Goal: Use online tool/utility: Utilize a website feature to perform a specific function

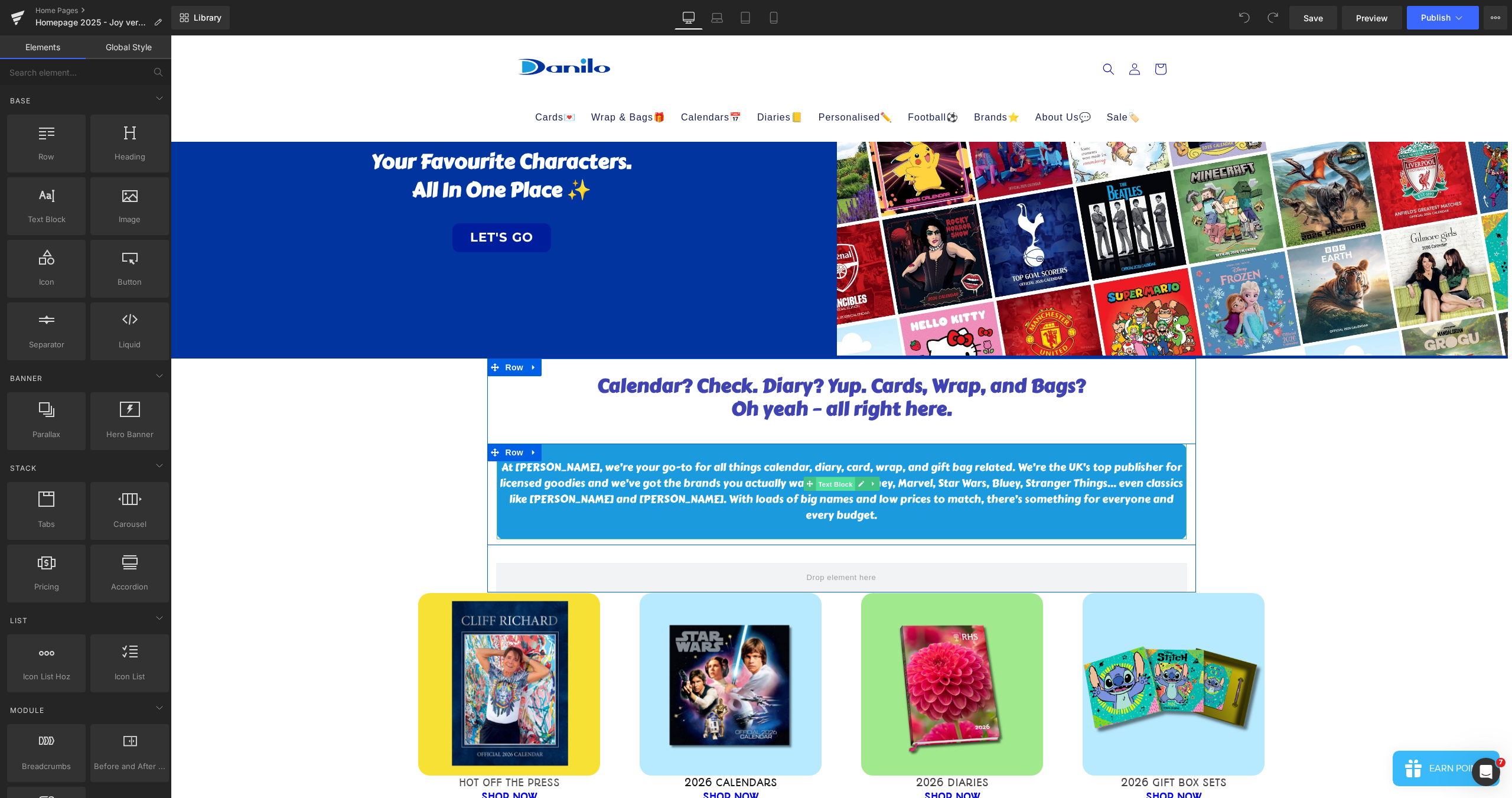
click at [823, 489] on span "Text Block" at bounding box center [835, 484] width 39 height 14
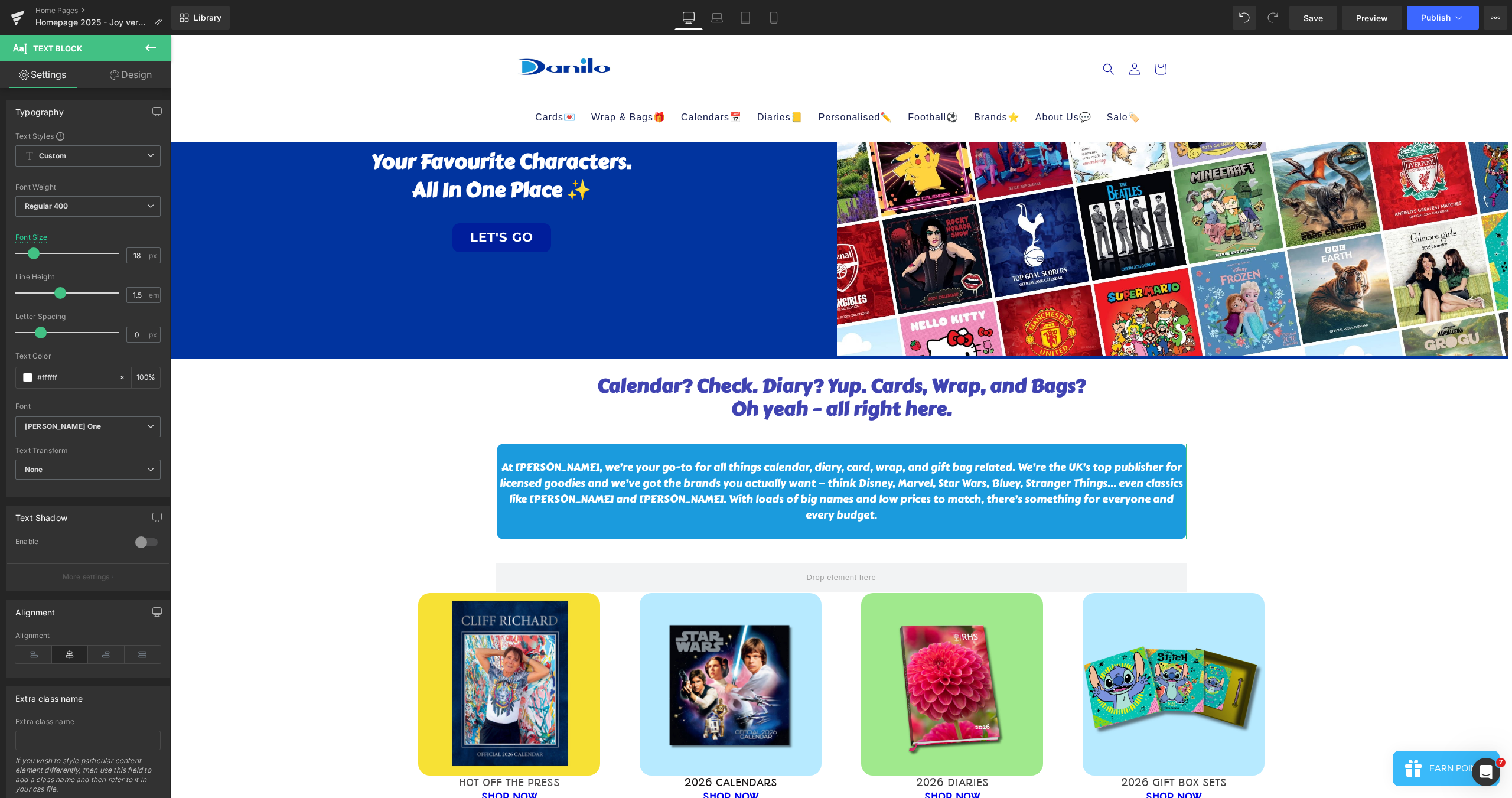
click at [118, 78] on link "Design" at bounding box center [131, 75] width 86 height 26
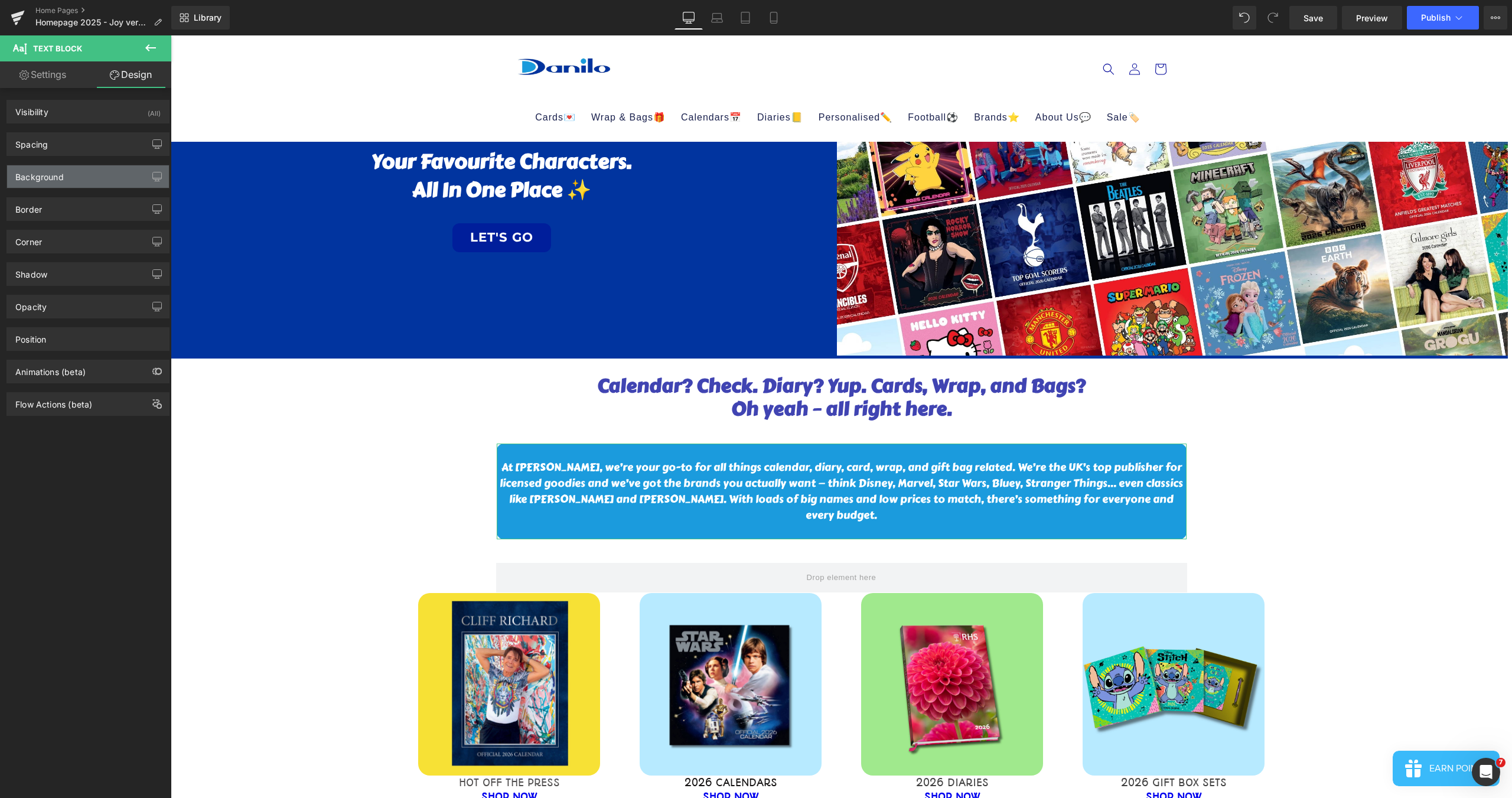
click at [56, 179] on div "Background" at bounding box center [39, 174] width 49 height 17
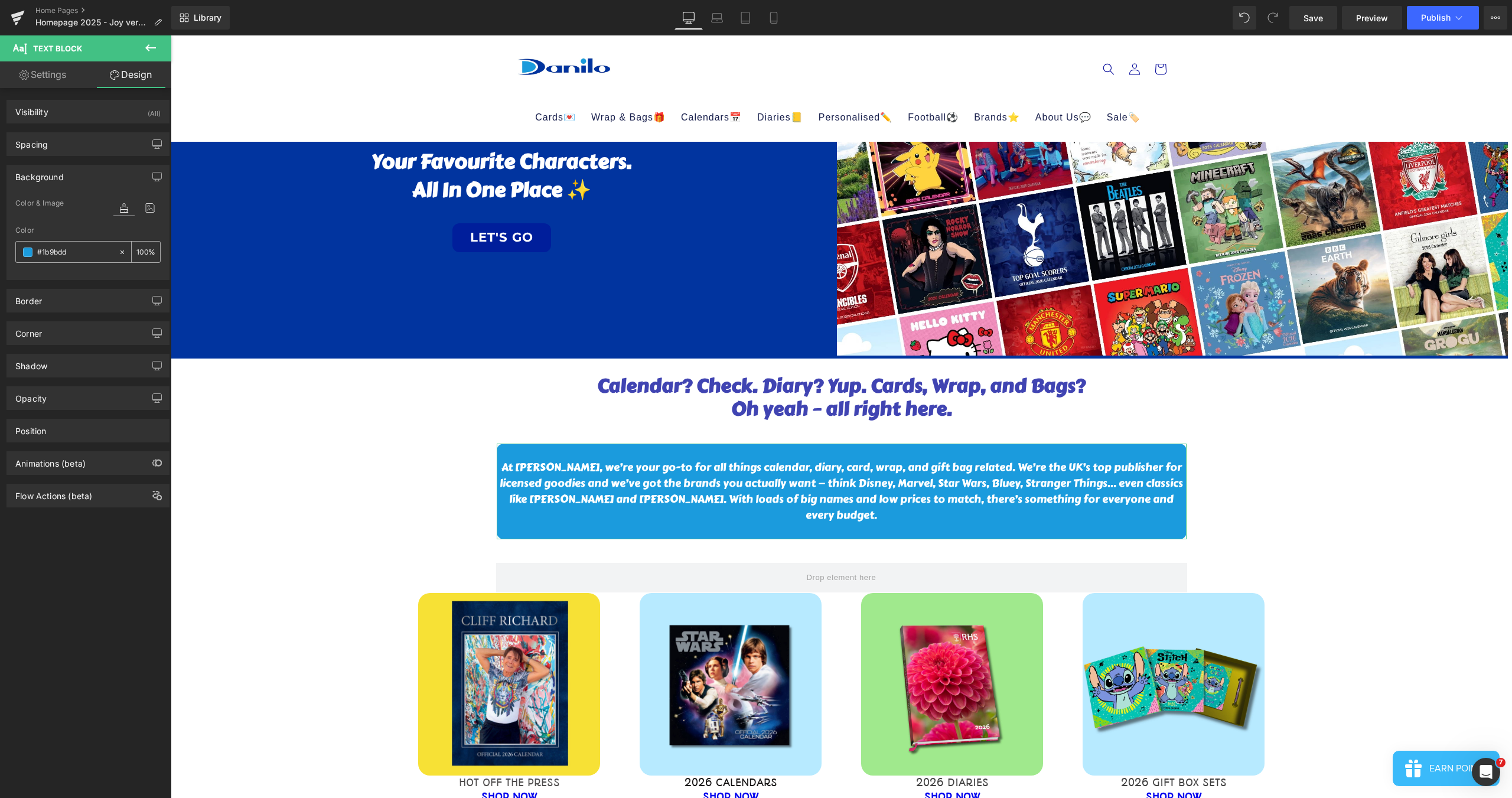
click at [55, 254] on input "#1b9bdd" at bounding box center [75, 252] width 76 height 13
click at [456, 243] on link "LET'S GO" at bounding box center [502, 238] width 98 height 29
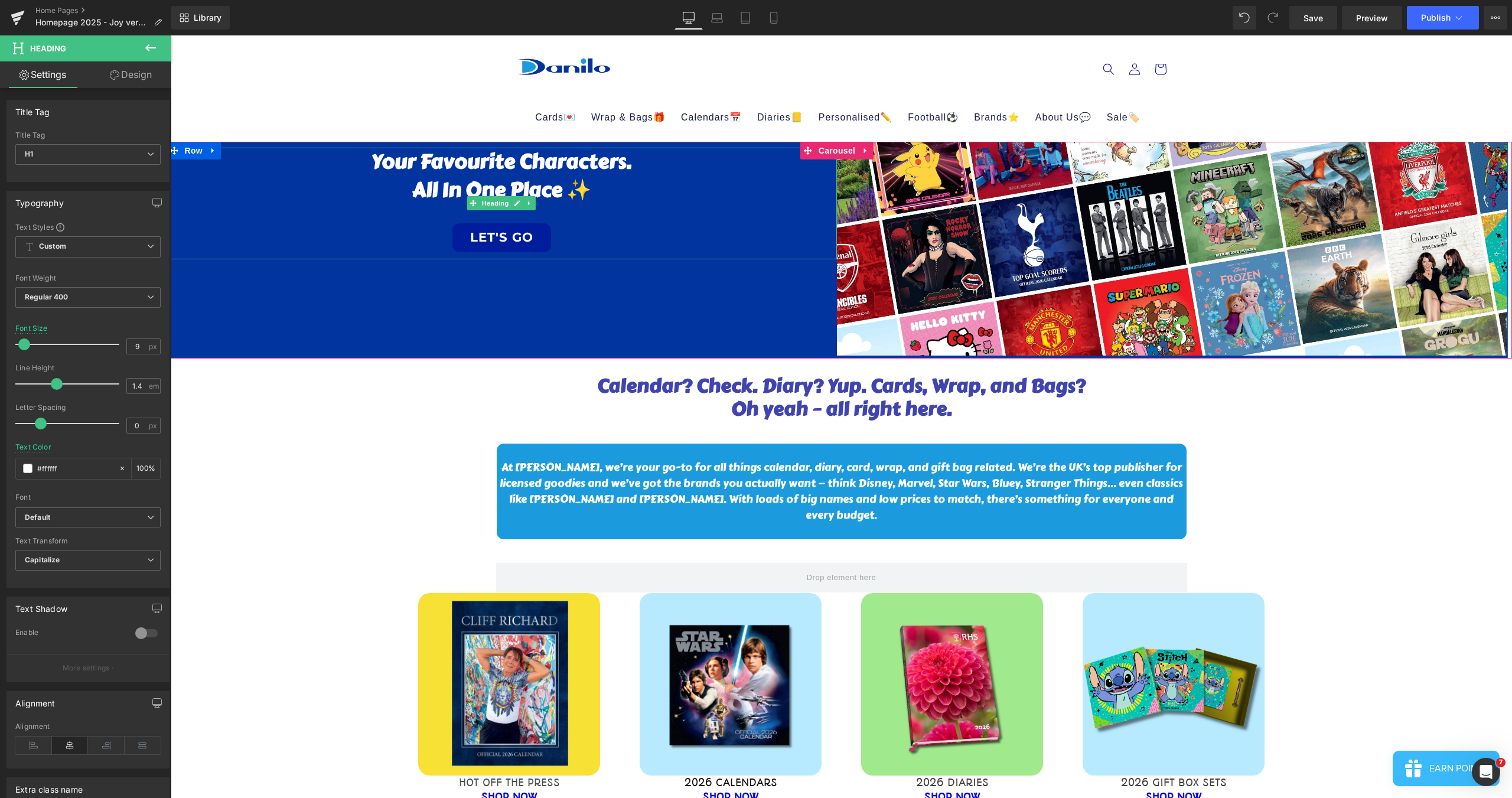
click at [494, 242] on link "LET'S GO" at bounding box center [502, 238] width 98 height 29
click at [486, 249] on link "LET'S GO" at bounding box center [502, 238] width 98 height 29
click at [122, 76] on link "Design" at bounding box center [131, 75] width 86 height 26
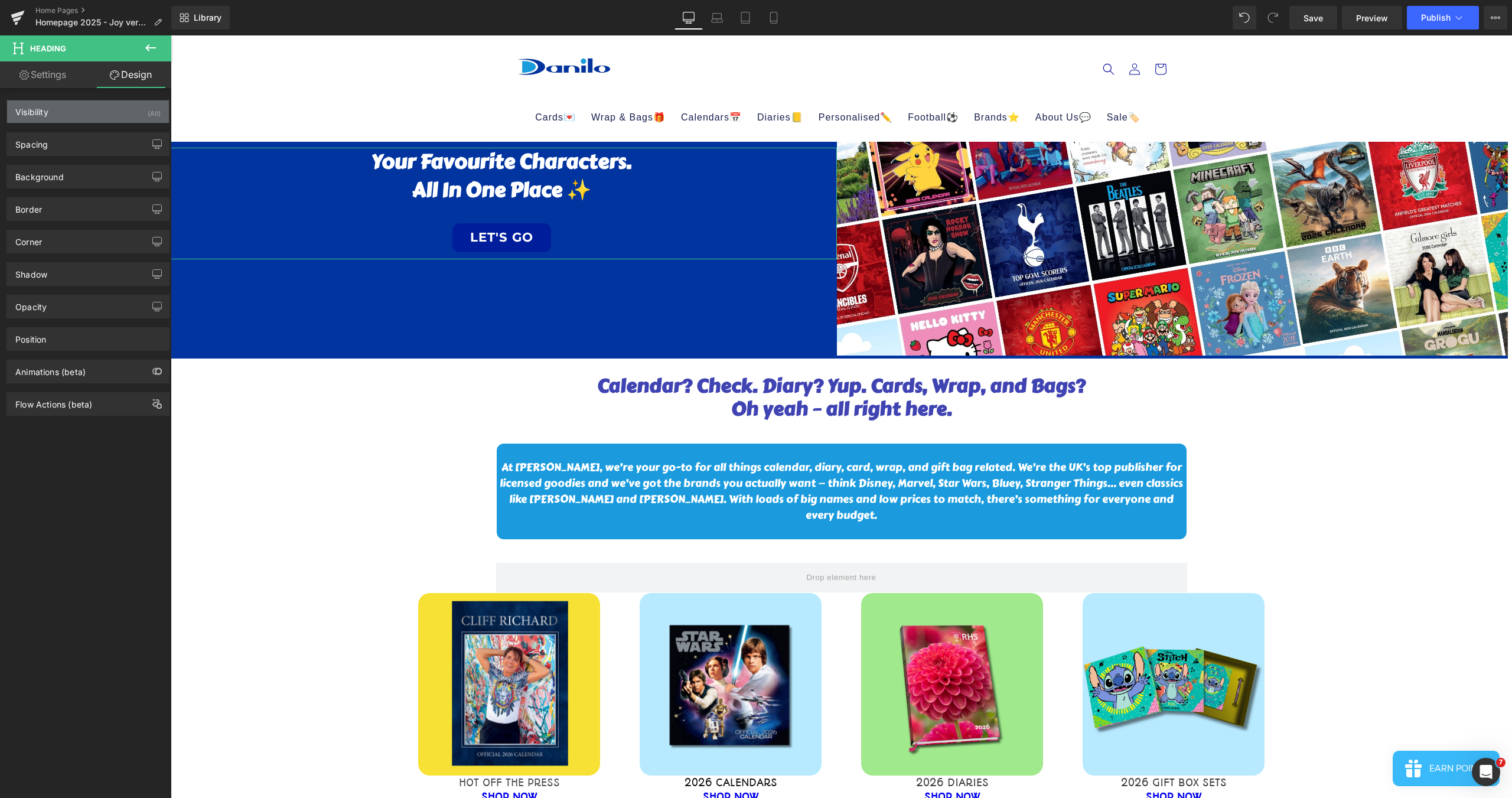
click at [128, 112] on div "Visibility (All)" at bounding box center [88, 112] width 162 height 22
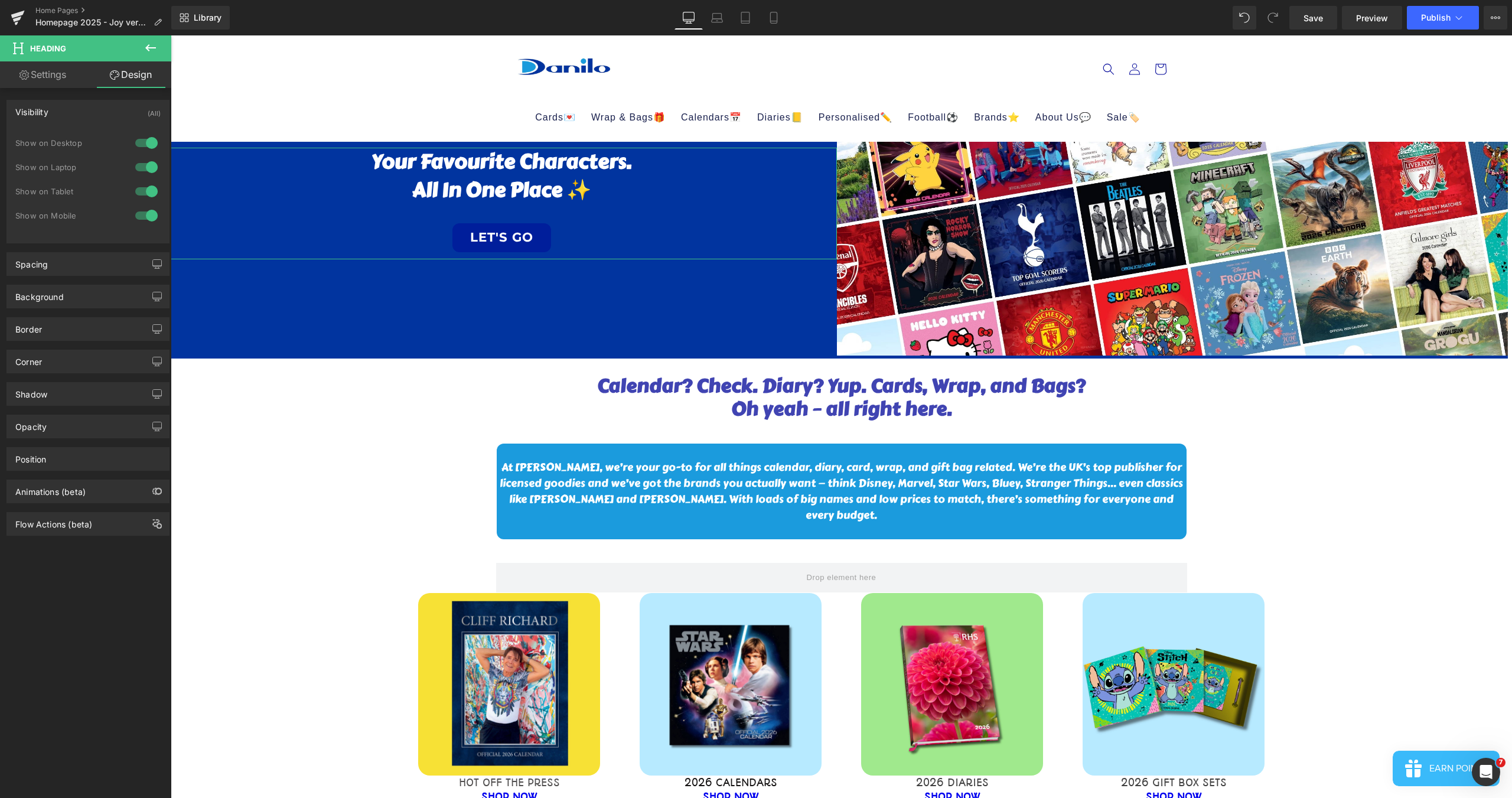
click at [142, 146] on div at bounding box center [146, 143] width 28 height 19
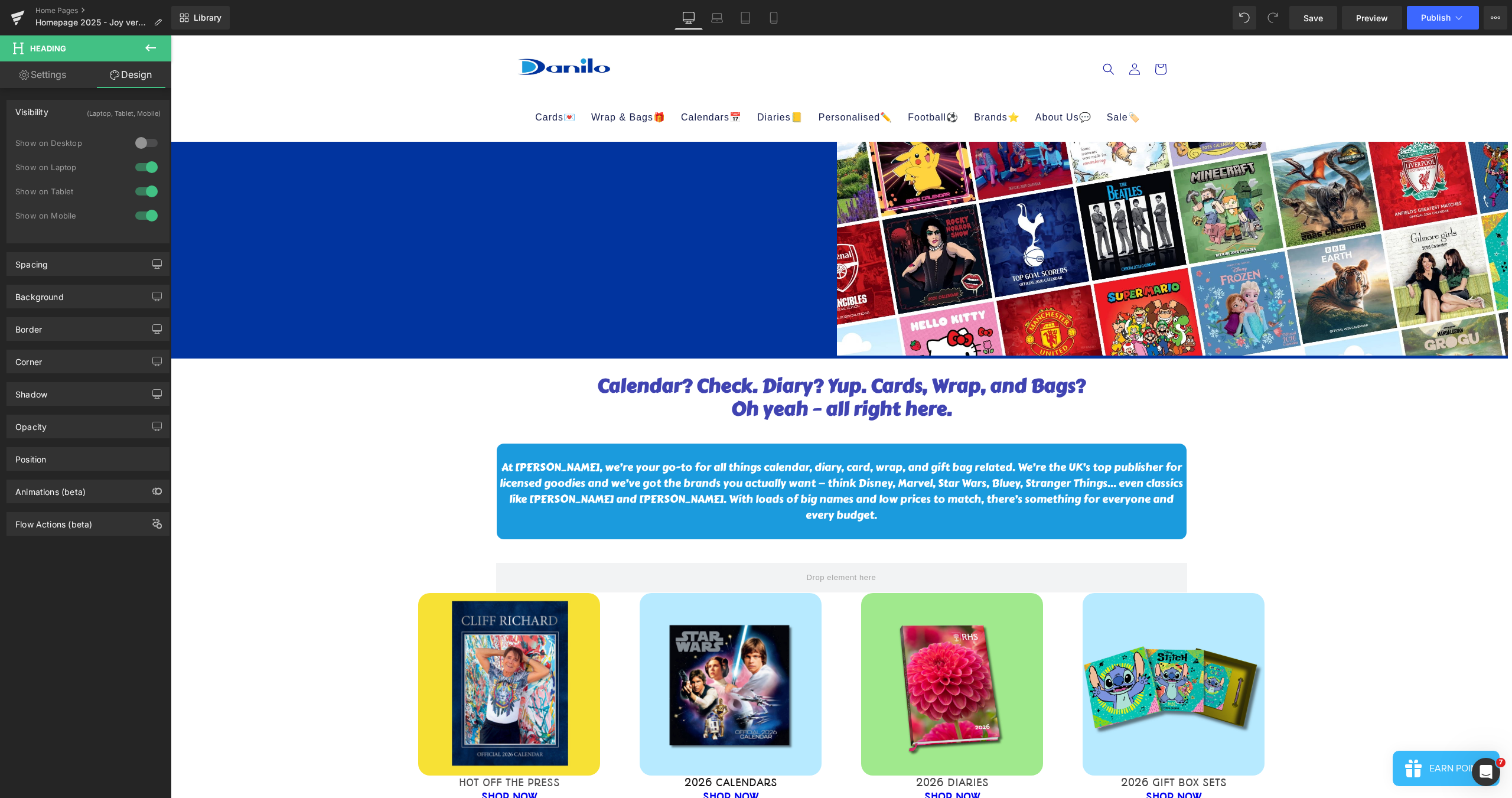
click at [142, 146] on div at bounding box center [146, 143] width 28 height 19
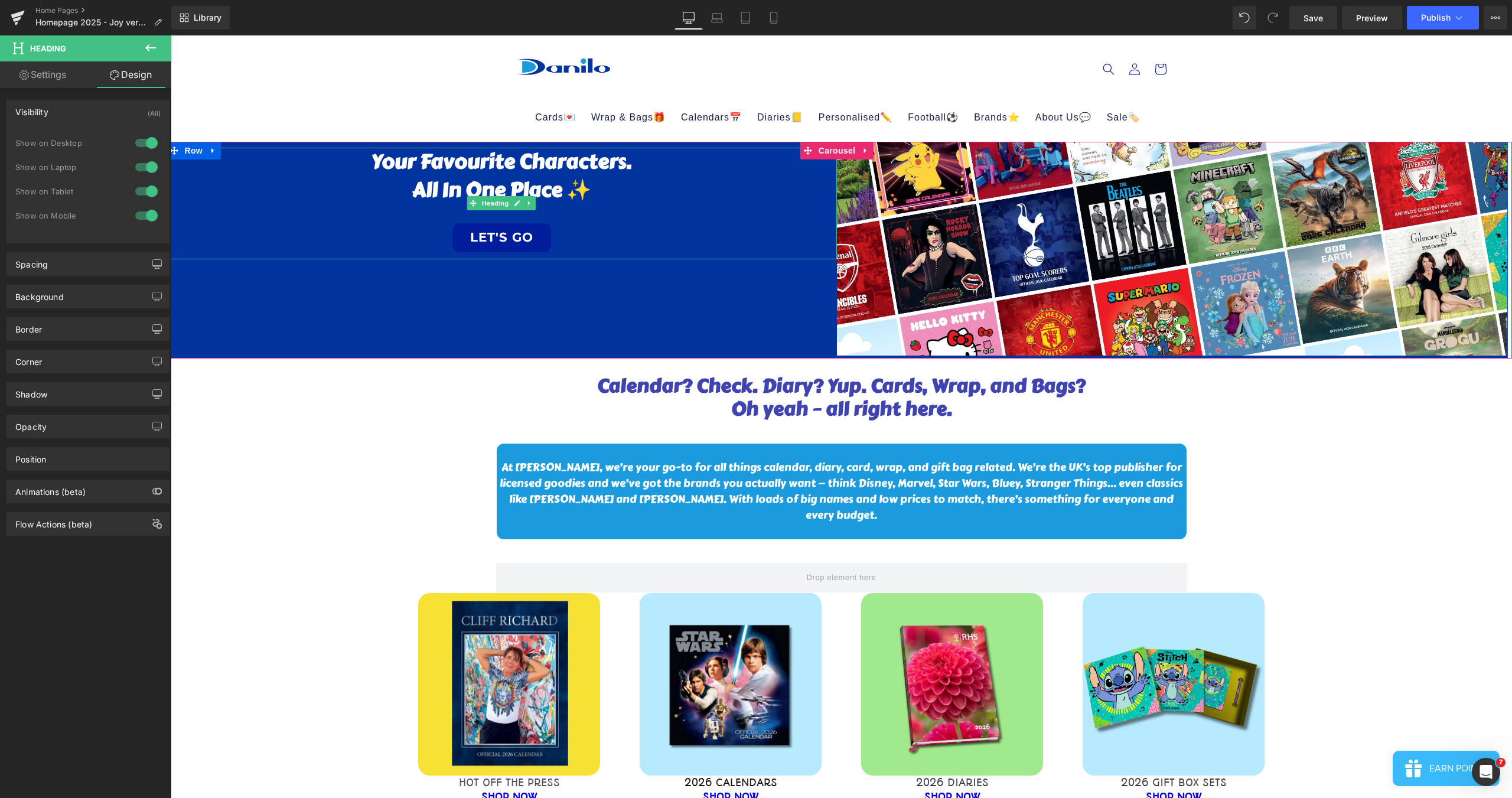
click at [503, 229] on link "LET'S GO" at bounding box center [502, 238] width 98 height 29
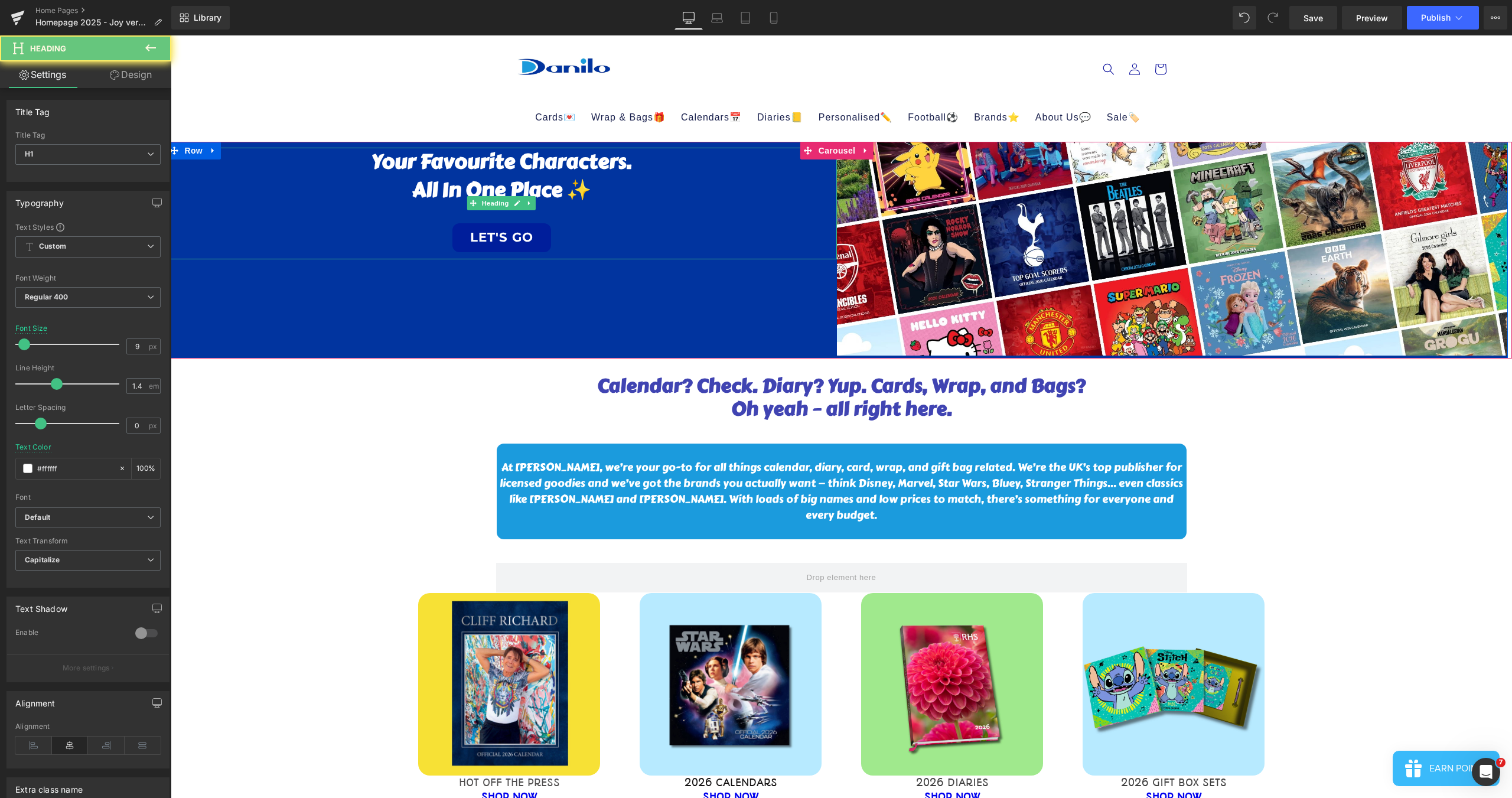
click at [503, 229] on link "LET'S GO" at bounding box center [502, 238] width 98 height 29
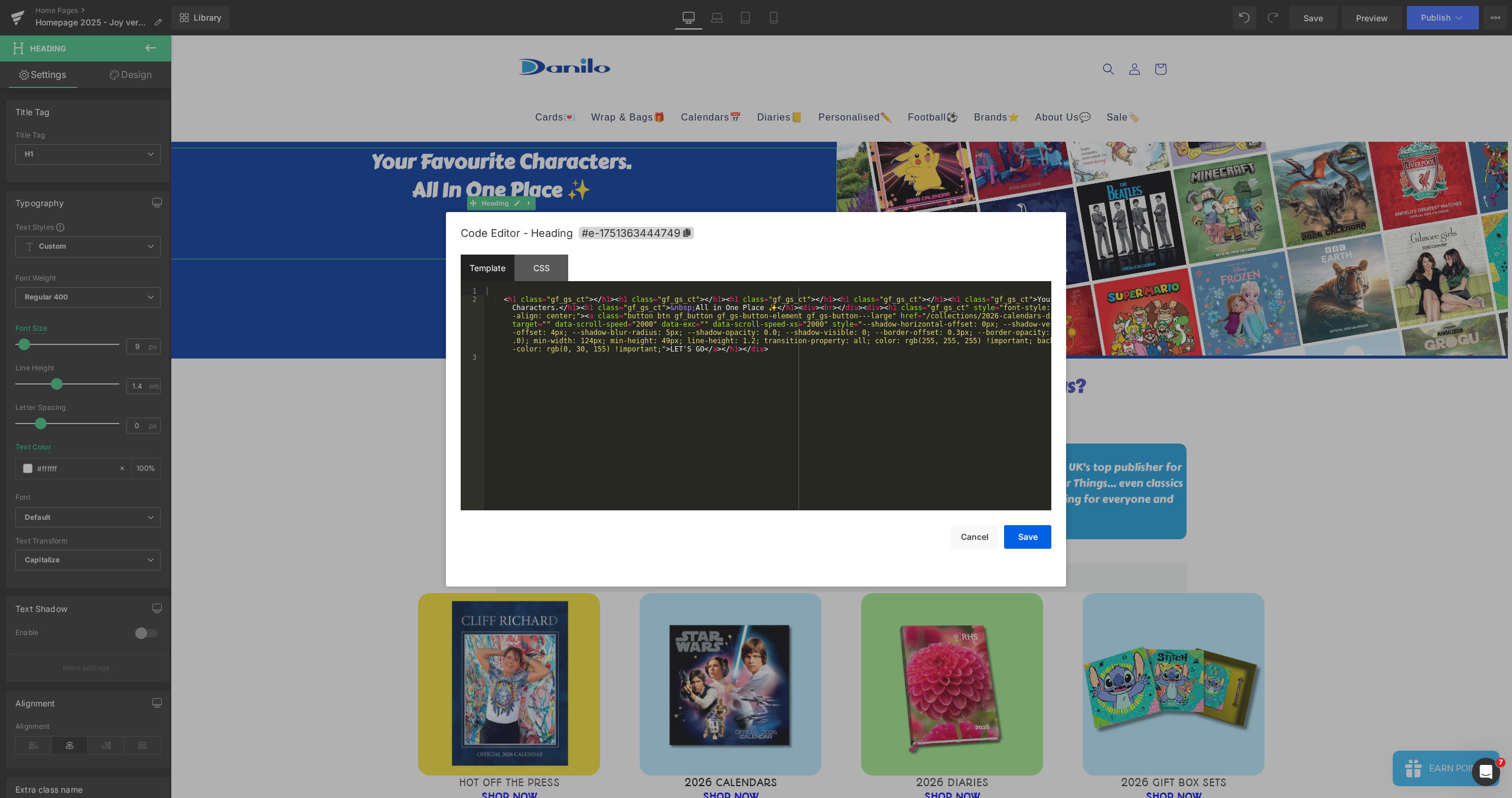
click at [438, 279] on body "Text Block You are previewing how the will restyle your page. You can not edit …" at bounding box center [756, 399] width 1512 height 798
click at [869, 342] on div "< h1 class = "gf_gs_ct" > </ h1 > < h1 class = "gf_gs_ct" > </ h1 > < h1 class …" at bounding box center [768, 407] width 567 height 240
click at [938, 343] on div "< h1 class = "gf_gs_ct" > </ h1 > < h1 class = "gf_gs_ct" > </ h1 > < h1 class …" at bounding box center [768, 407] width 567 height 240
click at [1021, 538] on button "Save" at bounding box center [1028, 537] width 47 height 24
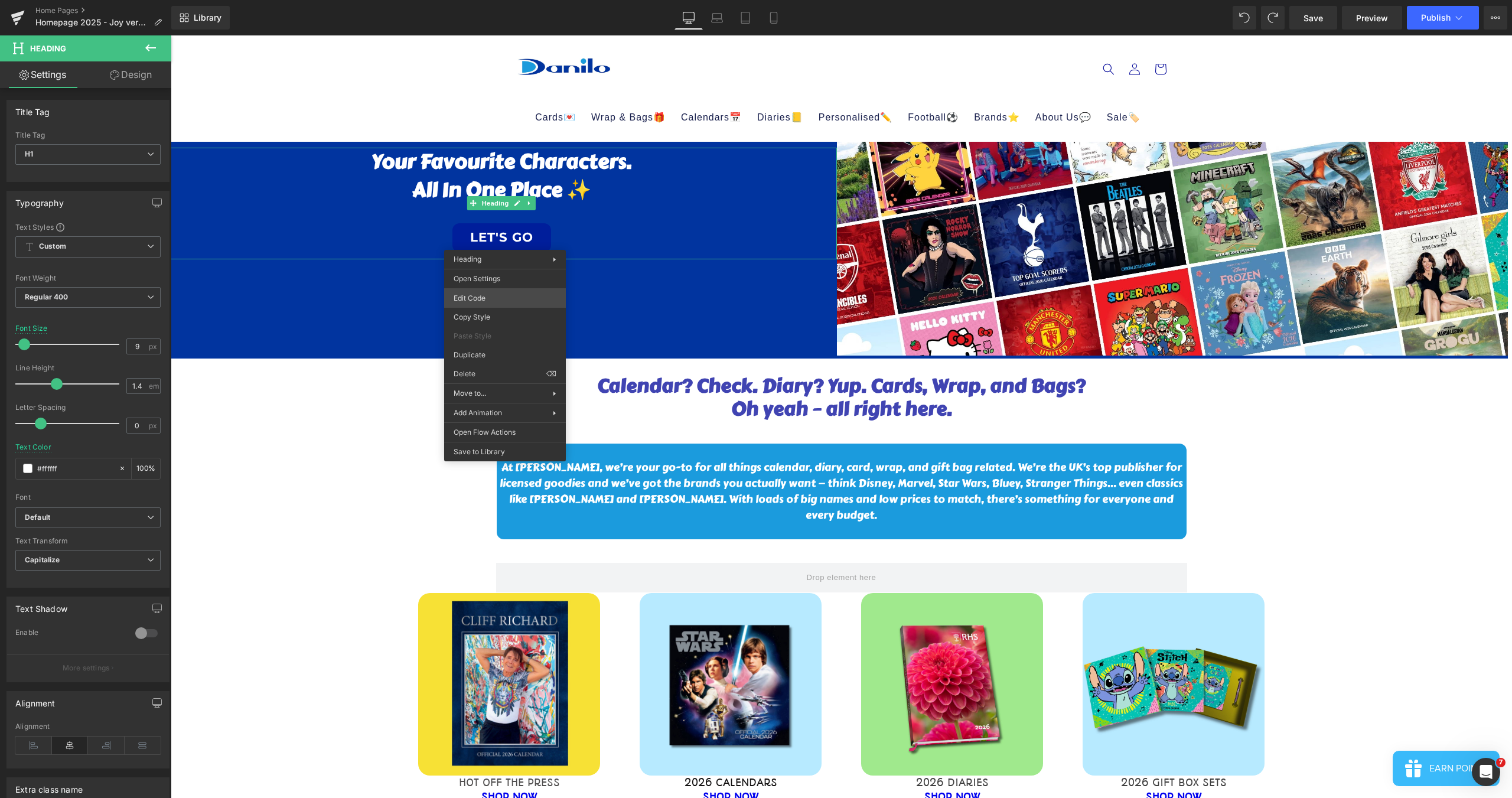
click at [502, 0] on div "Text Block You are previewing how the will restyle your page. You can not edit …" at bounding box center [756, 0] width 1512 height 0
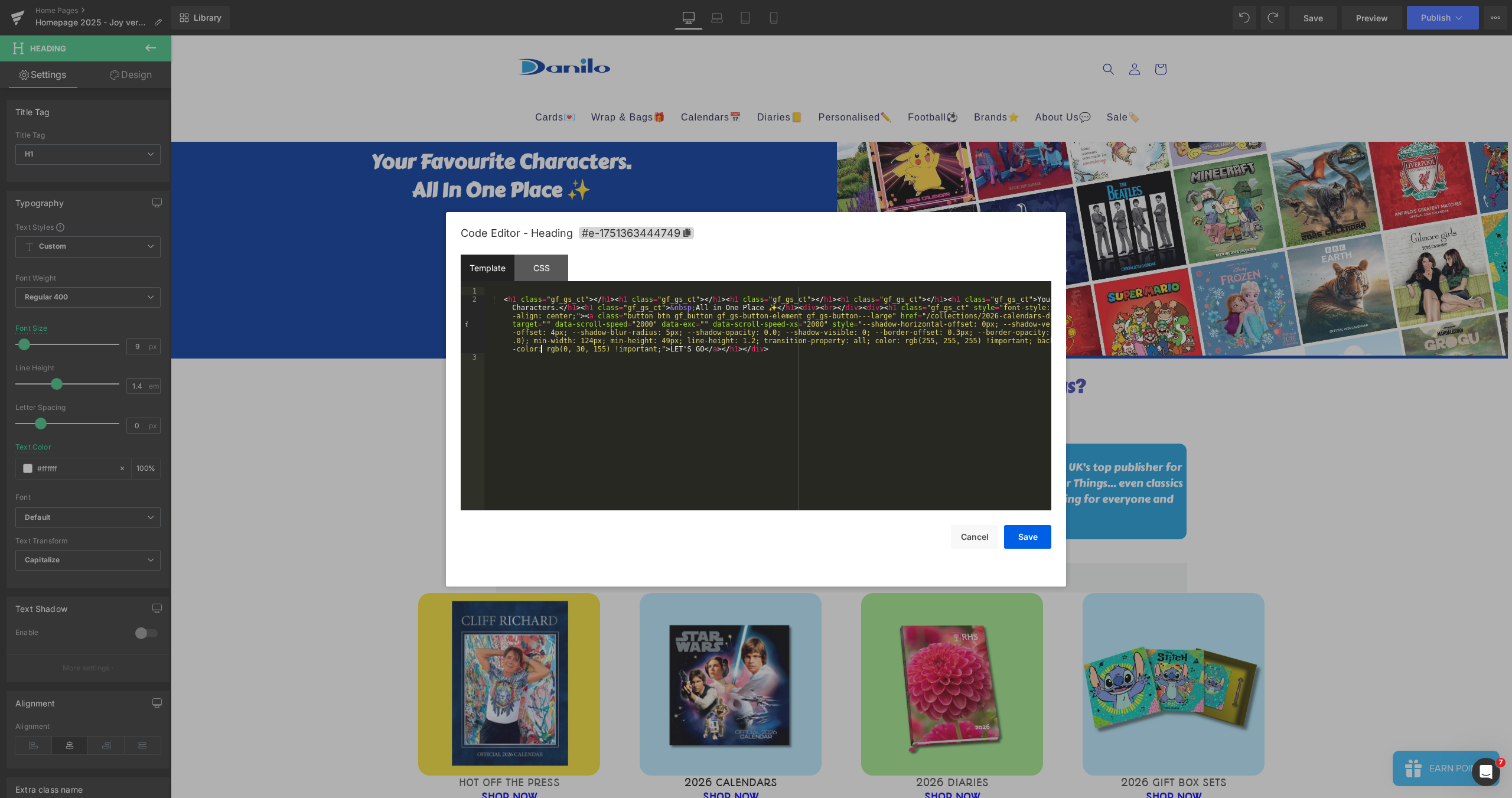
click at [540, 347] on div "< h1 class = "gf_gs_ct" > </ h1 > < h1 class = "gf_gs_ct" > </ h1 > < h1 class …" at bounding box center [768, 407] width 567 height 240
click at [598, 350] on div "< h1 class = "gf_gs_ct" > </ h1 > < h1 class = "gf_gs_ct" > </ h1 > < h1 class …" at bounding box center [768, 407] width 567 height 240
click at [1026, 541] on button "Save" at bounding box center [1028, 537] width 47 height 24
